Goal: Information Seeking & Learning: Learn about a topic

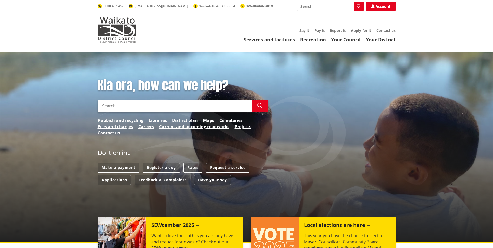
click at [178, 122] on link "District plan" at bounding box center [185, 120] width 26 height 6
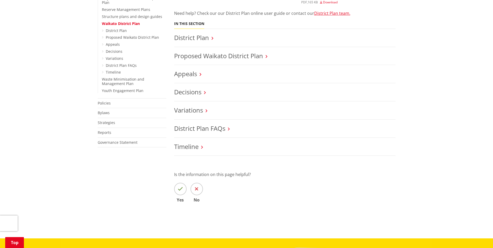
scroll to position [210, 0]
click at [195, 61] on li "Proposed Waikato District Plan" at bounding box center [285, 56] width 222 height 18
drag, startPoint x: 209, startPoint y: 46, endPoint x: 208, endPoint y: 57, distance: 10.5
click at [208, 57] on ul "District Plan Proposed Waikato District Plan Appeals Decisions Variations Distr…" at bounding box center [285, 91] width 222 height 127
click at [208, 57] on link "Proposed Waikato District Plan" at bounding box center [218, 55] width 89 height 9
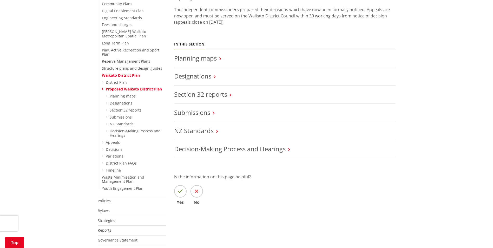
scroll to position [158, 0]
click at [212, 113] on h3 "Submissions" at bounding box center [285, 113] width 222 height 8
click at [205, 114] on link "Submissions" at bounding box center [192, 112] width 36 height 9
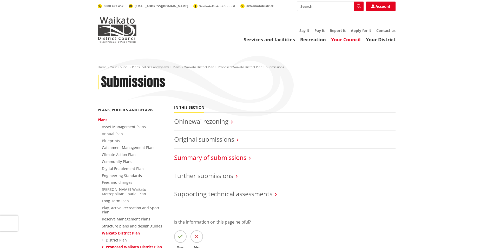
click at [230, 159] on link "Summary of submissions" at bounding box center [210, 157] width 72 height 9
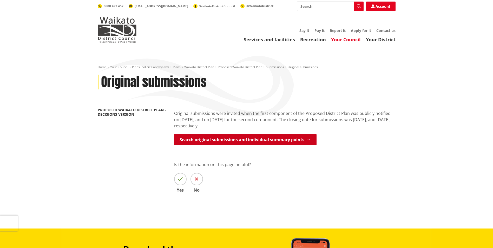
click at [228, 140] on link "Search original submissions and individual summary points" at bounding box center [245, 139] width 143 height 11
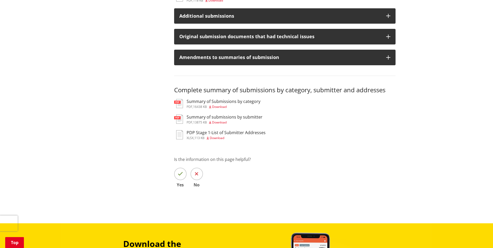
scroll to position [468, 0]
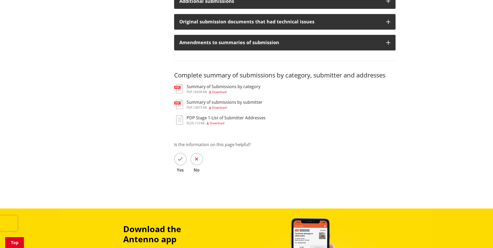
click at [235, 105] on h3 "Summary of submissions by submitter" at bounding box center [225, 102] width 76 height 5
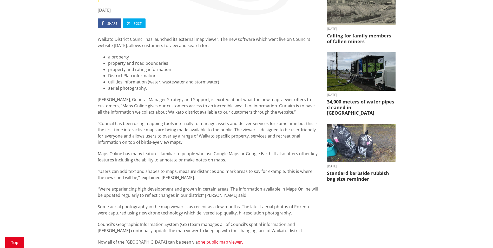
scroll to position [146, 0]
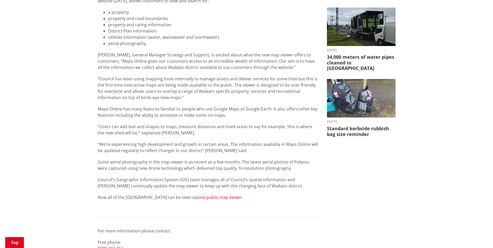
click at [210, 196] on link "one public map viewer." at bounding box center [220, 198] width 45 height 6
